Goal: Task Accomplishment & Management: Manage account settings

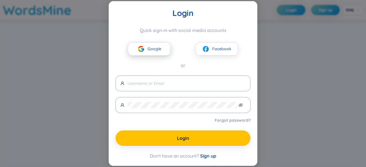
click at [158, 47] on span "Google" at bounding box center [155, 49] width 14 height 6
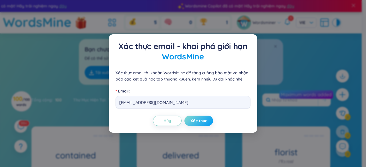
click at [202, 122] on span "Xác thực" at bounding box center [199, 121] width 17 height 6
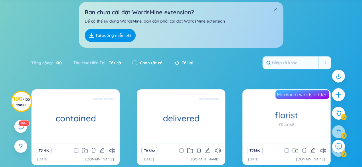
scroll to position [37, 0]
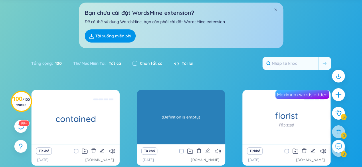
click at [207, 104] on div "(Definition is empty)" at bounding box center [181, 118] width 82 height 52
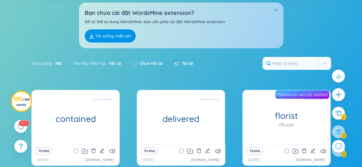
click at [68, 13] on div "Bạn chưa cài đặt WordsMine extension? Để có thể sử dụng WordsMine, bạn cần phải…" at bounding box center [181, 23] width 362 height 52
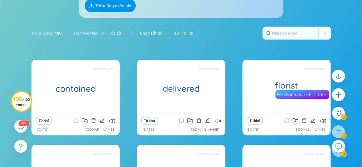
scroll to position [0, 0]
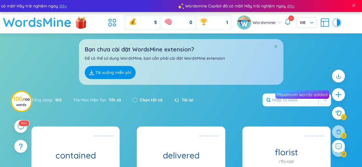
drag, startPoint x: 103, startPoint y: 0, endPoint x: 57, endPoint y: 45, distance: 64.4
click at [57, 45] on div "Bạn chưa cài đặt WordsMine extension? Để có thể sử dụng WordsMine, bạn cần phải…" at bounding box center [181, 59] width 362 height 52
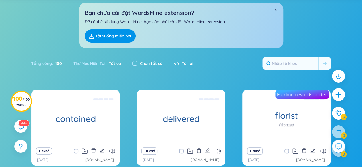
scroll to position [34, 0]
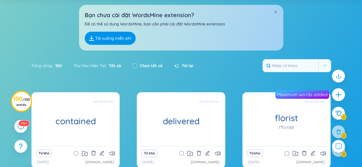
click at [341, 94] on icon "plus" at bounding box center [338, 94] width 7 height 7
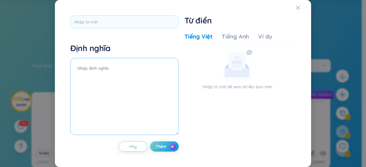
click at [142, 84] on textarea at bounding box center [124, 96] width 108 height 77
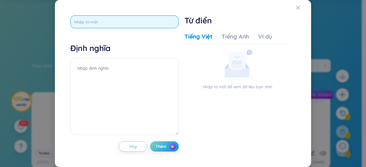
click at [117, 24] on input "text" at bounding box center [124, 21] width 108 height 13
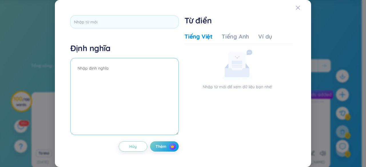
click at [128, 74] on textarea at bounding box center [124, 96] width 108 height 77
click at [298, 9] on icon "Close" at bounding box center [298, 7] width 5 height 5
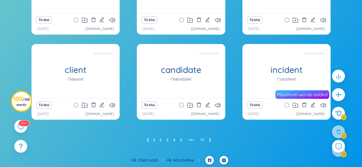
scroll to position [0, 0]
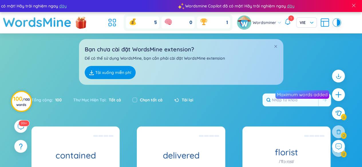
click at [26, 100] on span "/ 100 words" at bounding box center [22, 102] width 13 height 9
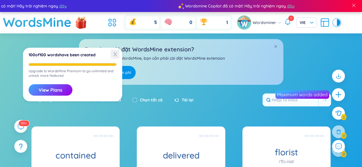
click at [114, 54] on span "X" at bounding box center [115, 54] width 9 height 9
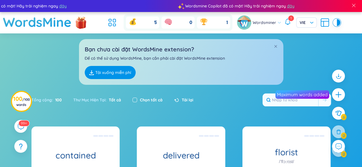
click at [134, 100] on input "checkbox" at bounding box center [134, 100] width 5 height 5
checkbox input "true"
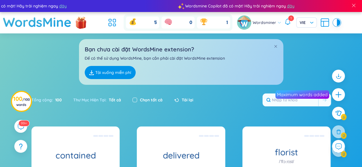
checkbox input "true"
click at [335, 131] on icon at bounding box center [338, 132] width 6 height 6
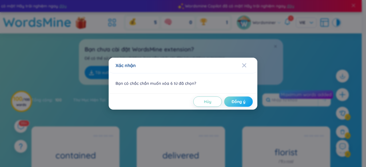
click at [244, 106] on button "Đồng ý" at bounding box center [238, 102] width 29 height 10
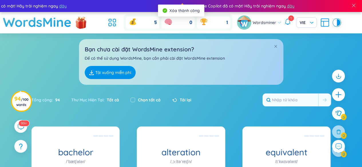
click at [137, 100] on div "Chọn tất cả" at bounding box center [145, 100] width 30 height 6
click at [132, 100] on input "checkbox" at bounding box center [132, 100] width 5 height 5
checkbox input "true"
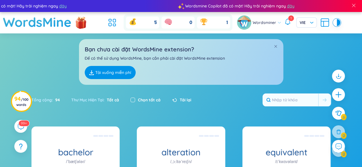
checkbox input "true"
click at [335, 130] on div at bounding box center [338, 132] width 14 height 14
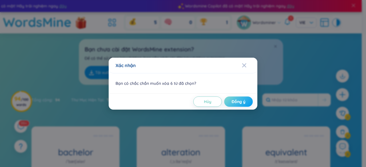
click at [238, 99] on span "Đồng ý" at bounding box center [239, 102] width 14 height 6
checkbox input "false"
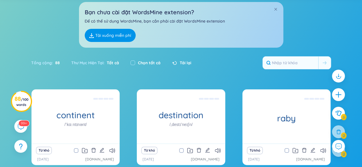
scroll to position [35, 0]
